Goal: Task Accomplishment & Management: Complete application form

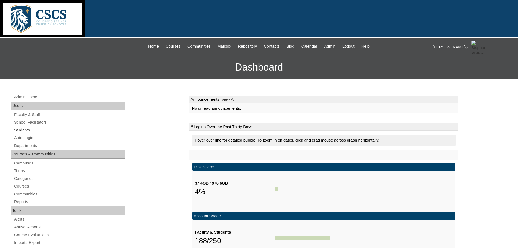
click at [27, 131] on link "Students" at bounding box center [69, 130] width 111 height 7
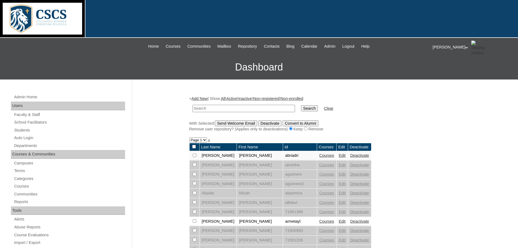
click at [205, 99] on link "Add New" at bounding box center [199, 98] width 16 height 4
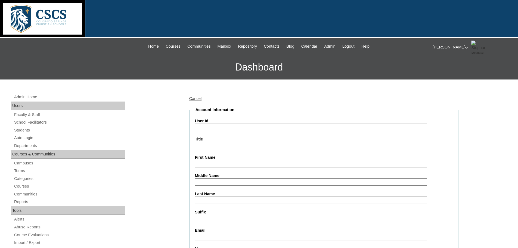
click at [211, 126] on input "User Id" at bounding box center [311, 126] width 232 height 7
type input "c"
type input "luchun"
click at [202, 163] on input "First Name" at bounding box center [311, 163] width 232 height 7
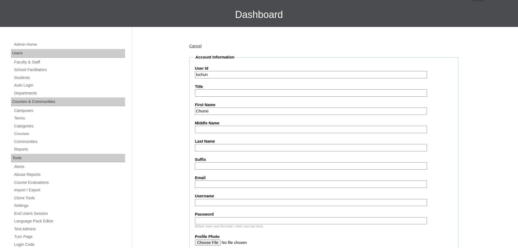
scroll to position [54, 0]
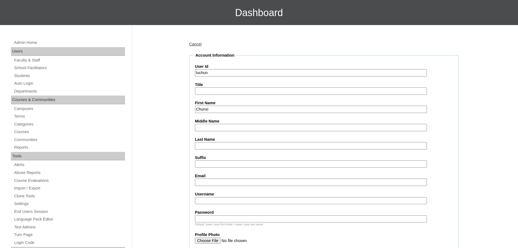
type input "Chunxi"
click at [208, 145] on input "Last Name" at bounding box center [311, 145] width 232 height 7
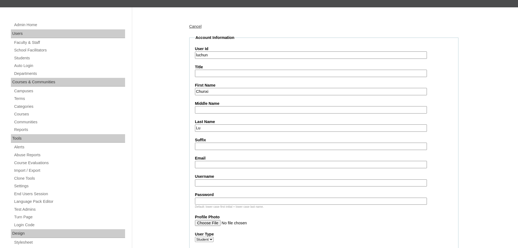
scroll to position [82, 0]
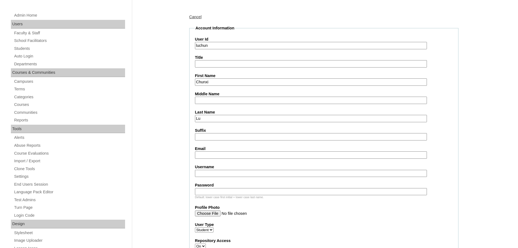
type input "Lu"
click at [206, 155] on input "Email" at bounding box center [311, 154] width 232 height 7
type input "c"
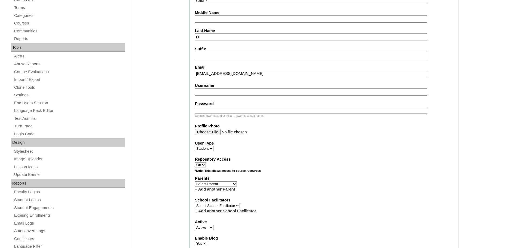
scroll to position [163, 0]
type input "luchun@cscslions.org"
click at [204, 91] on input "Username" at bounding box center [311, 91] width 232 height 7
type input "luchun"
click at [206, 108] on input "Password" at bounding box center [311, 109] width 232 height 7
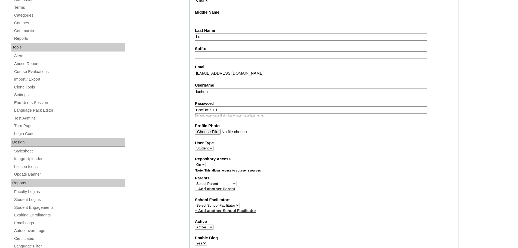
drag, startPoint x: 222, startPoint y: 110, endPoint x: 191, endPoint y: 110, distance: 31.0
click at [191, 110] on fieldset "Account Information User Id luchun Title First Name Chunxi Middle Name Last Nam…" at bounding box center [323, 164] width 269 height 440
type input "Cscl082913"
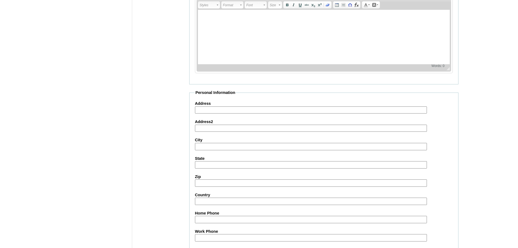
scroll to position [597, 0]
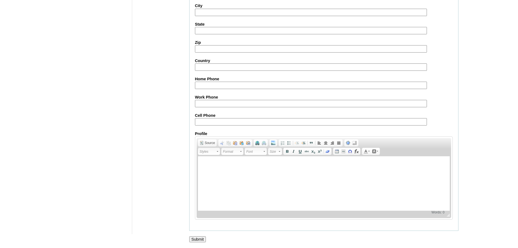
click at [201, 237] on input "Submit" at bounding box center [197, 239] width 17 height 6
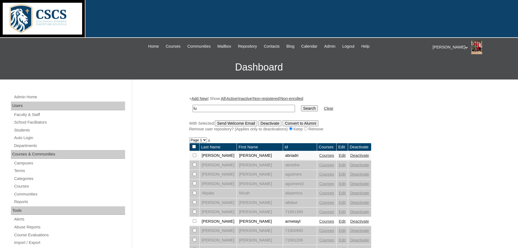
type input "lu"
click at [301, 105] on input "Search" at bounding box center [309, 108] width 17 height 6
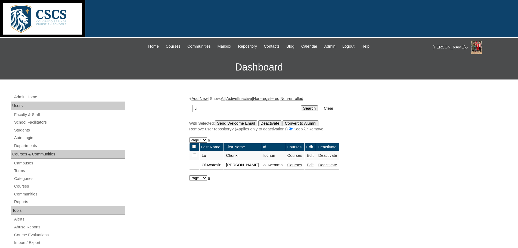
click at [290, 154] on link "Courses" at bounding box center [294, 155] width 15 height 4
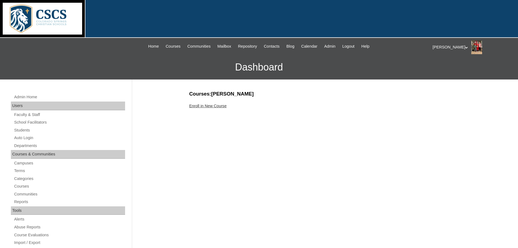
click at [195, 105] on link "Enroll in New Course" at bounding box center [208, 106] width 38 height 4
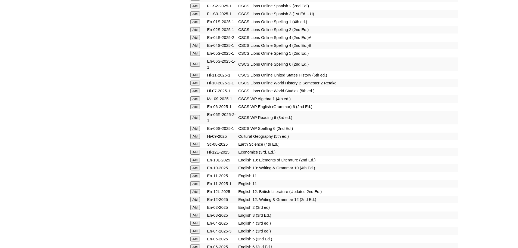
scroll to position [843, 0]
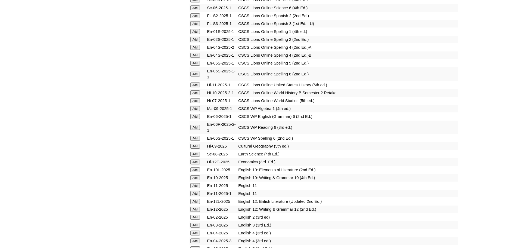
click at [193, 136] on input "Add" at bounding box center [195, 138] width 10 height 5
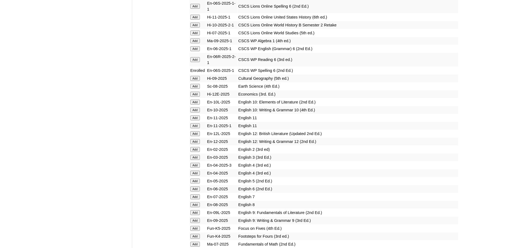
scroll to position [897, 0]
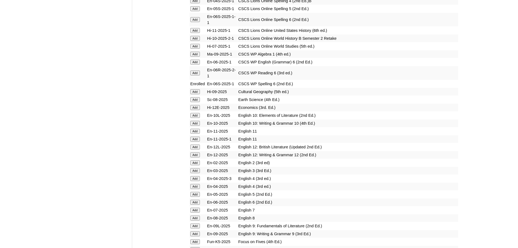
click at [196, 70] on input "Add" at bounding box center [195, 72] width 10 height 5
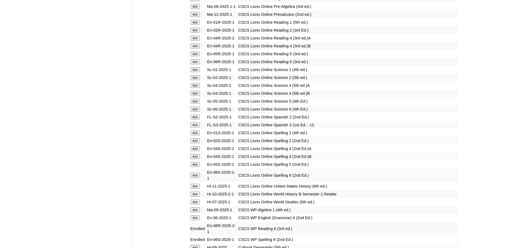
scroll to position [789, 0]
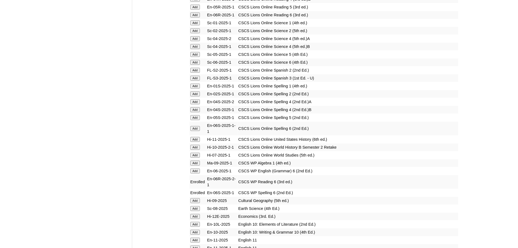
click at [196, 168] on input "Add" at bounding box center [195, 170] width 10 height 5
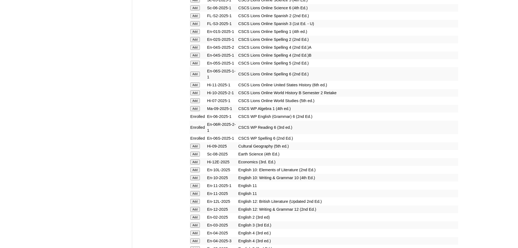
scroll to position [734, 0]
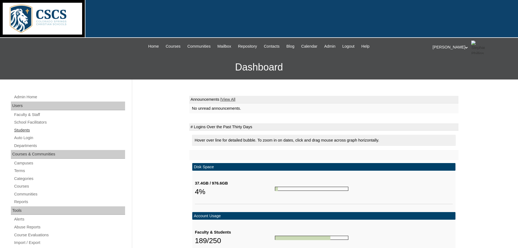
click at [21, 128] on link "Students" at bounding box center [69, 130] width 111 height 7
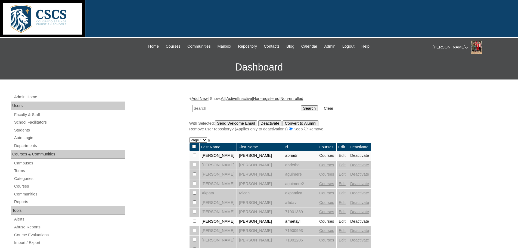
click at [206, 108] on input "text" at bounding box center [244, 108] width 103 height 7
type input "lu"
click at [301, 107] on input "Search" at bounding box center [309, 108] width 17 height 6
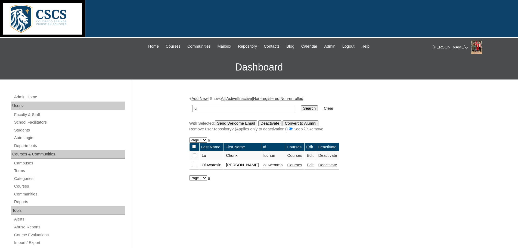
click at [290, 154] on link "Courses" at bounding box center [294, 155] width 15 height 4
click at [307, 156] on link "Edit" at bounding box center [310, 155] width 7 height 4
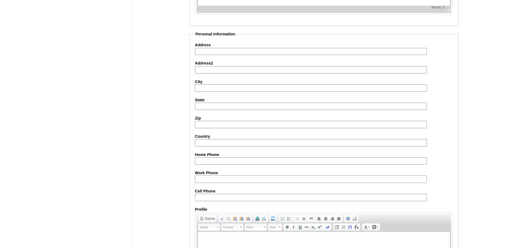
scroll to position [593, 0]
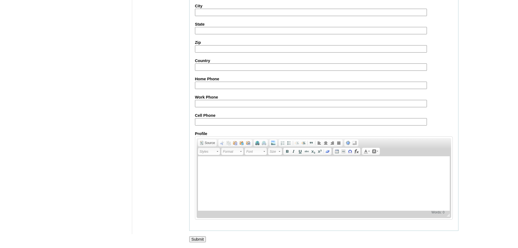
click at [201, 238] on input "Submit" at bounding box center [197, 239] width 17 height 6
